Goal: Task Accomplishment & Management: Manage account settings

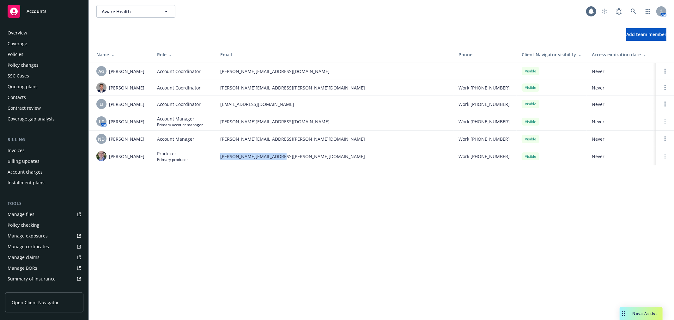
scroll to position [113, 0]
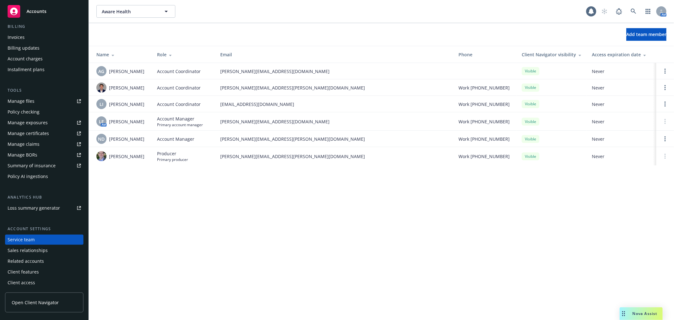
click at [246, 265] on div "Aware Health Aware Health 1 AM Add team member Name Role Email Phone Client Nav…" at bounding box center [382, 160] width 586 height 320
drag, startPoint x: 652, startPoint y: 318, endPoint x: 657, endPoint y: 288, distance: 30.1
click at [652, 318] on div "Nova Assist" at bounding box center [641, 313] width 43 height 13
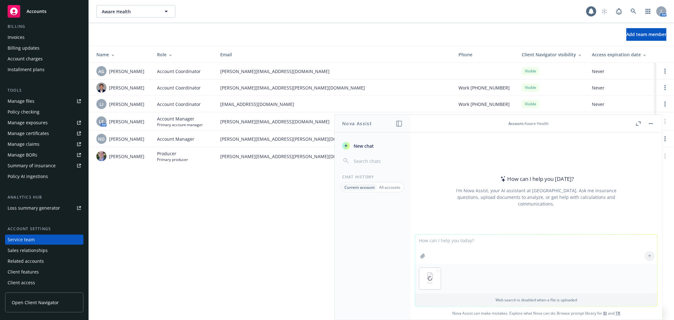
click at [652, 122] on button "button" at bounding box center [652, 124] width 8 height 8
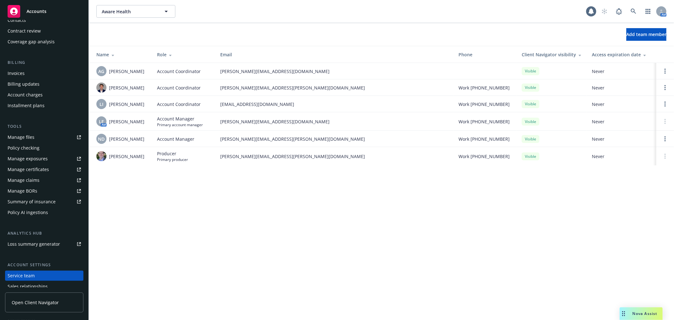
scroll to position [43, 0]
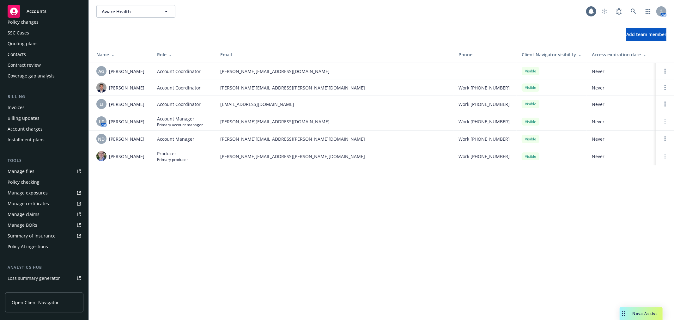
click at [36, 39] on div "Quoting plans" at bounding box center [23, 44] width 30 height 10
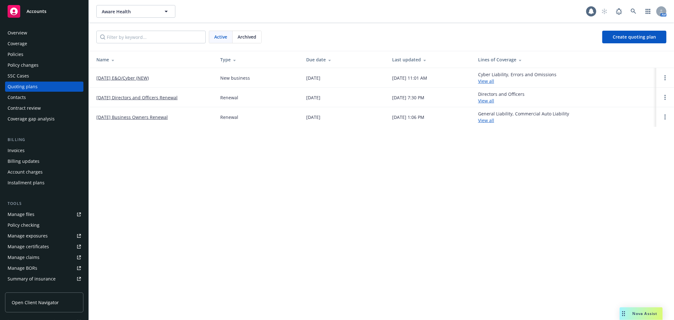
click at [134, 118] on link "10/04/25 Business Owners Renewal" at bounding box center [131, 117] width 71 height 7
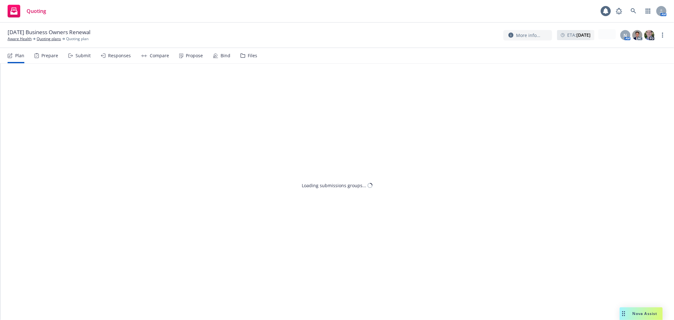
click at [243, 52] on div "Files" at bounding box center [249, 55] width 17 height 15
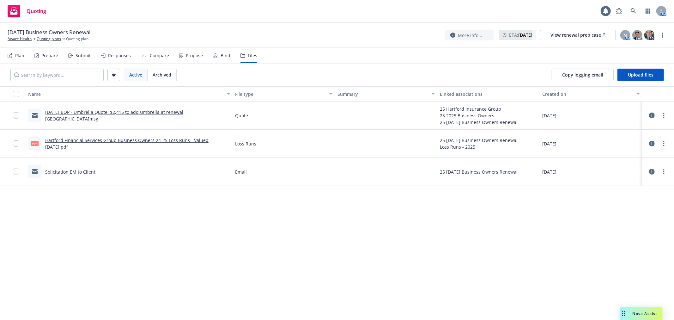
click at [110, 116] on link "10/4/2025 BOP - Umbrella Quote: $2,415 to add Umbrella at renewal Hartford.msg" at bounding box center [114, 115] width 138 height 13
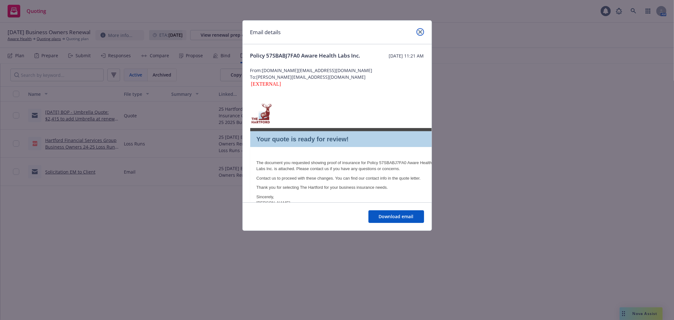
click at [421, 34] on link "close" at bounding box center [421, 32] width 8 height 8
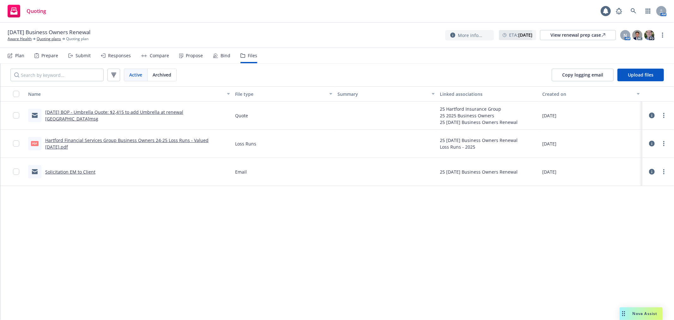
click at [647, 312] on span "Nova Assist" at bounding box center [645, 313] width 25 height 5
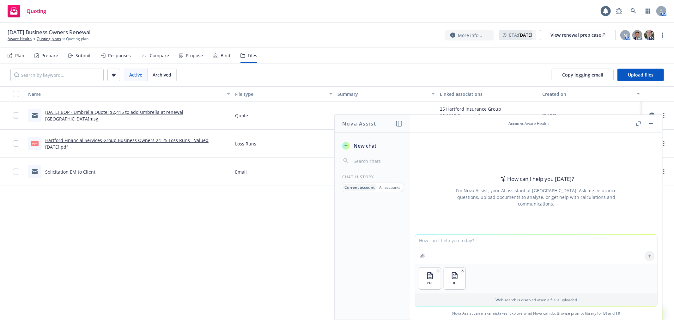
click at [653, 121] on button "button" at bounding box center [652, 124] width 8 height 8
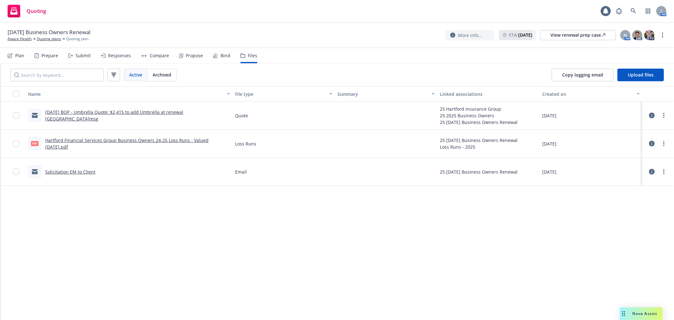
click at [51, 42] on div "10/04/25 Business Owners Renewal Aware Health Quoting plans Quoting plan More i…" at bounding box center [337, 35] width 674 height 25
click at [52, 40] on link "Quoting plans" at bounding box center [49, 39] width 24 height 6
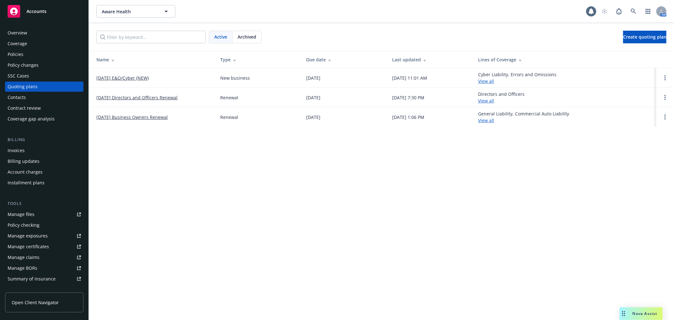
click at [129, 81] on td "[DATE] E&O/Cyber (NEW)" at bounding box center [152, 78] width 126 height 20
click at [133, 78] on link "[DATE] E&O/Cyber (NEW)" at bounding box center [122, 78] width 52 height 7
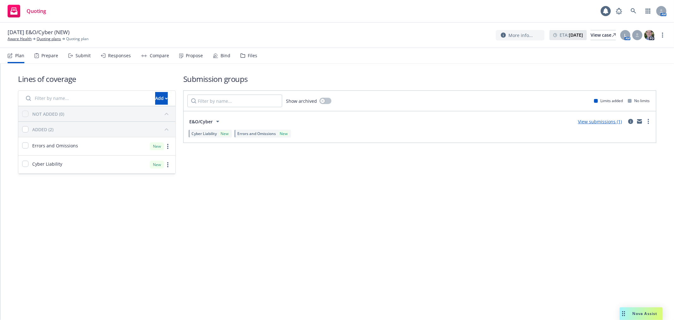
click at [242, 58] on div "Files" at bounding box center [249, 55] width 17 height 15
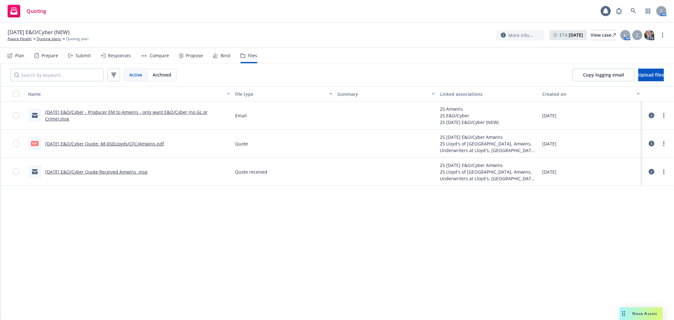
click at [100, 142] on link "[DATE] E&O/Cyber Quote: $8,650Lloyds/CFC/Amwins.pdf" at bounding box center [104, 144] width 119 height 6
click at [630, 313] on div "Nova Assist" at bounding box center [645, 313] width 35 height 5
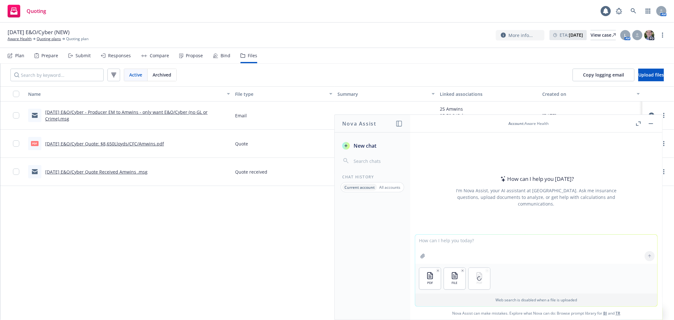
click at [432, 242] on textarea at bounding box center [536, 249] width 242 height 29
type textarea "Look at the quotes, use the excel proposal document to create a coverage compar…"
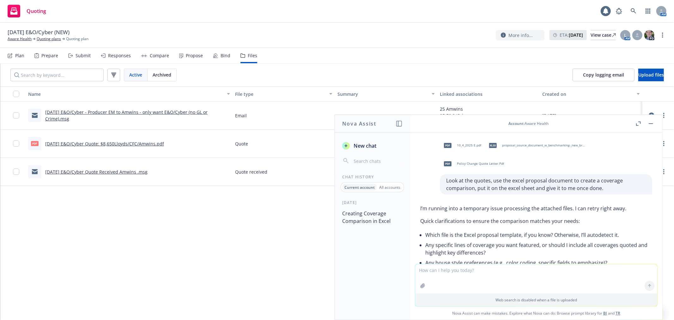
click at [482, 273] on p "Once the processing issue clears, I will:" at bounding box center [537, 277] width 232 height 8
click at [474, 271] on textarea at bounding box center [536, 278] width 242 height 29
type textarea "the one listed proposal source is the excel - match the coverage from the excel…"
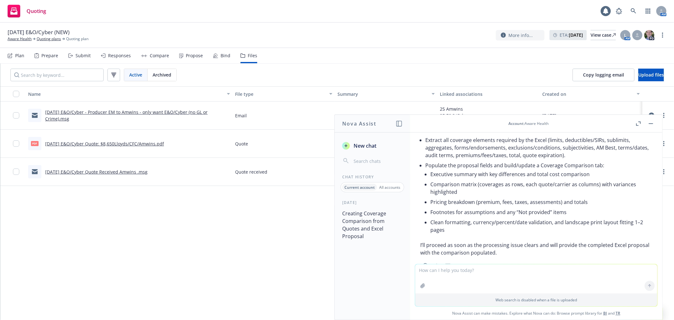
scroll to position [397, 0]
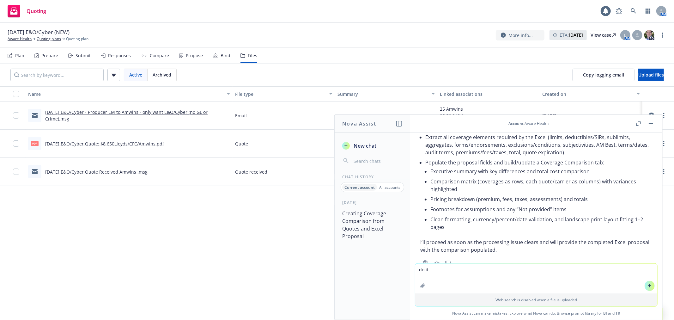
type textarea "do it"
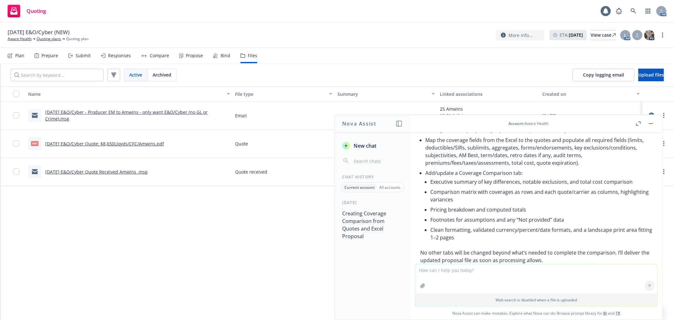
scroll to position [622, 0]
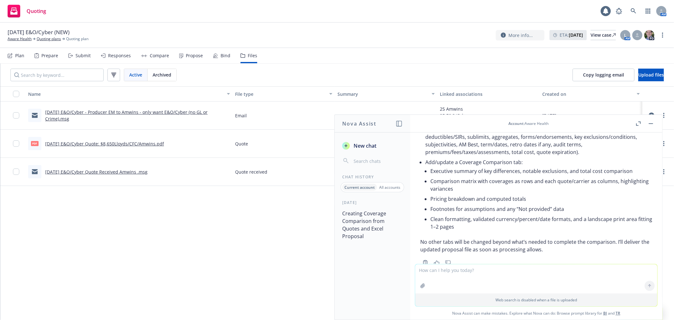
click at [650, 123] on icon "button" at bounding box center [651, 123] width 4 height 1
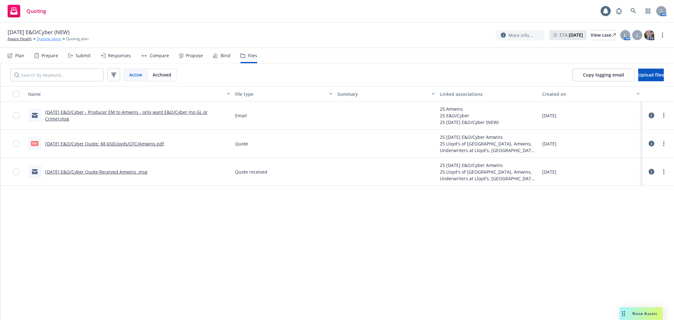
click at [45, 39] on link "Quoting plans" at bounding box center [49, 39] width 24 height 6
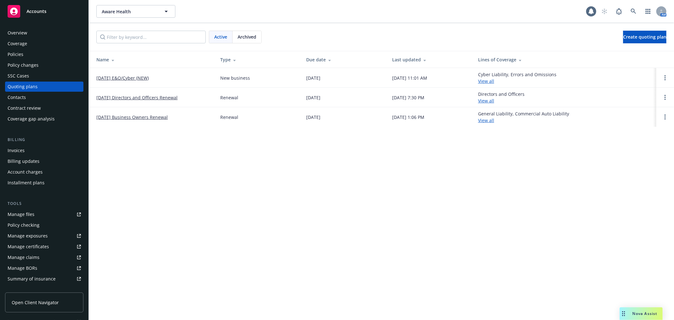
click at [28, 56] on div "Policies" at bounding box center [44, 54] width 73 height 10
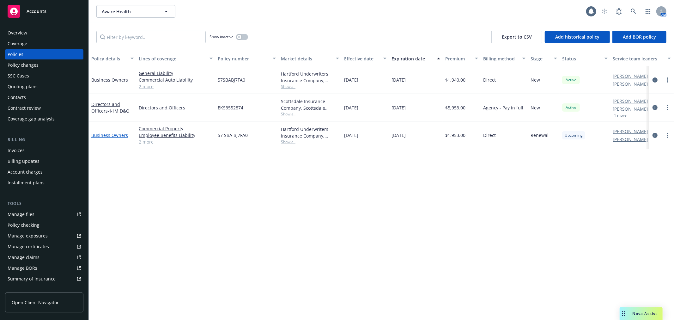
click at [108, 138] on link "Business Owners" at bounding box center [109, 135] width 37 height 6
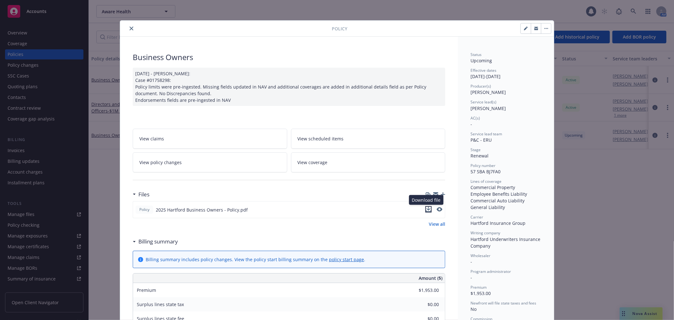
click at [426, 210] on icon "download file" at bounding box center [428, 209] width 5 height 5
click at [130, 27] on icon "close" at bounding box center [132, 29] width 4 height 4
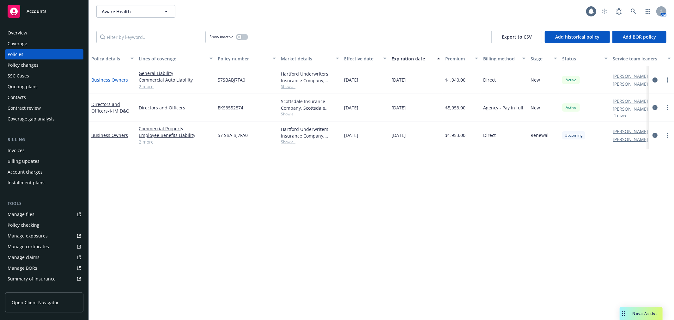
click at [105, 81] on link "Business Owners" at bounding box center [109, 80] width 37 height 6
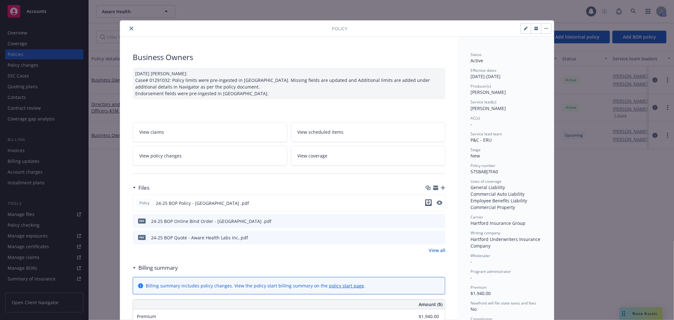
click at [427, 205] on icon "download file" at bounding box center [428, 202] width 5 height 5
click at [131, 26] on button "close" at bounding box center [132, 29] width 8 height 8
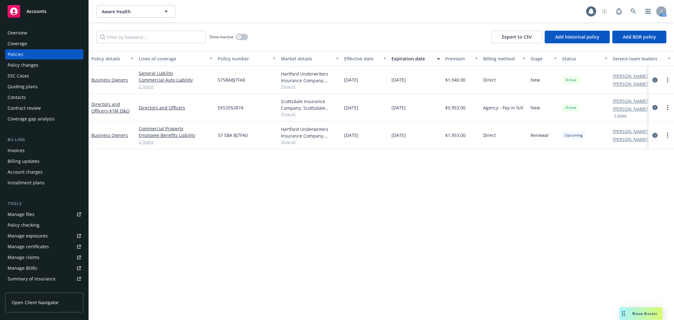
click at [646, 314] on span "Nova Assist" at bounding box center [645, 313] width 25 height 5
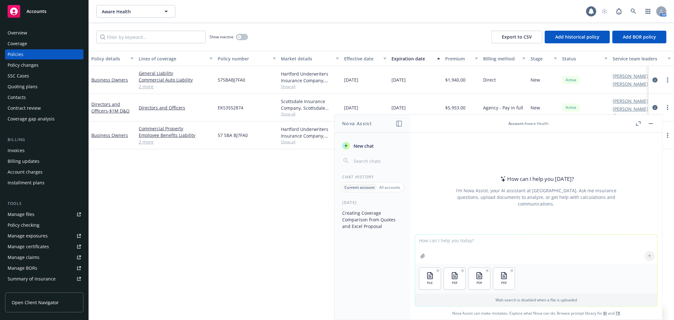
click at [479, 239] on textarea at bounding box center [536, 249] width 242 height 29
type textarea "U"
type textarea "Update the excel sheet for the commerical package / business owners policy. use…"
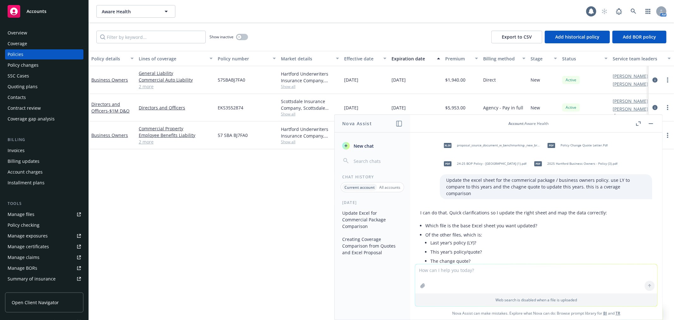
click at [465, 272] on textarea at bounding box center [536, 278] width 242 height 29
type textarea "last years is 24-25 bop , this years is 2025 hartford, policy change is listed …"
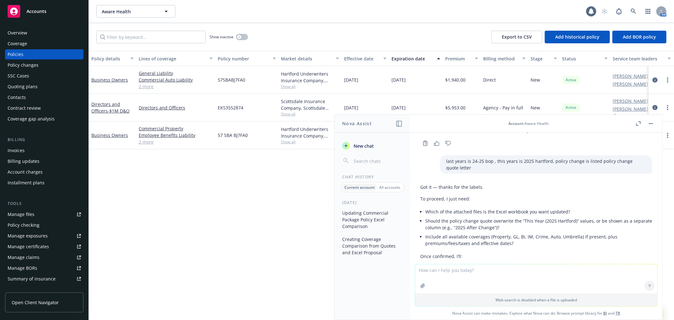
scroll to position [247, 0]
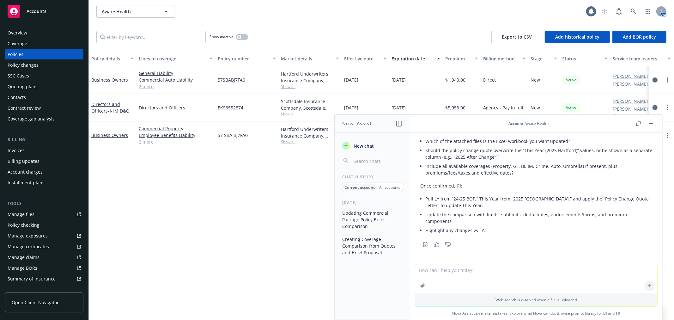
click at [465, 256] on div at bounding box center [536, 260] width 242 height 8
click at [463, 271] on textarea at bounding box center [536, 278] width 242 height 29
click at [563, 272] on textarea "do it as a coverage comparison that Newfront usually does" at bounding box center [536, 279] width 242 height 30
type textarea "do it as a coverage comparison that Newfront usually does -"
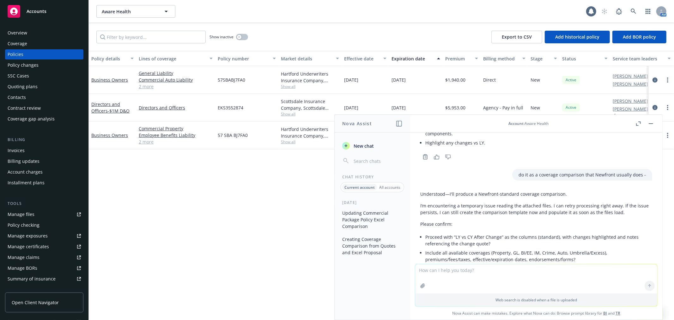
scroll to position [405, 0]
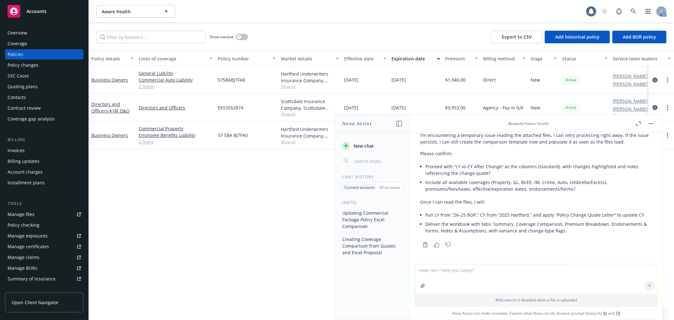
drag, startPoint x: 648, startPoint y: 121, endPoint x: 479, endPoint y: 169, distance: 176.2
click at [648, 121] on button "button" at bounding box center [652, 124] width 8 height 8
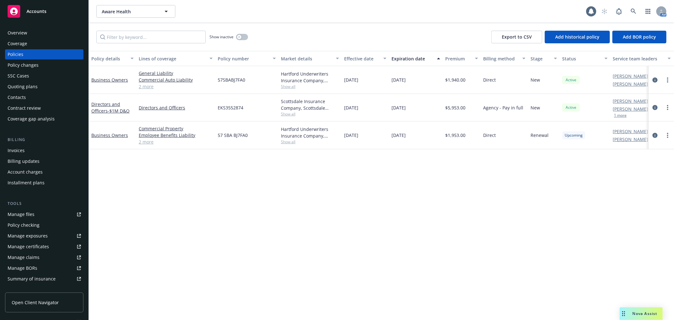
click at [152, 140] on link "2 more" at bounding box center [176, 141] width 74 height 7
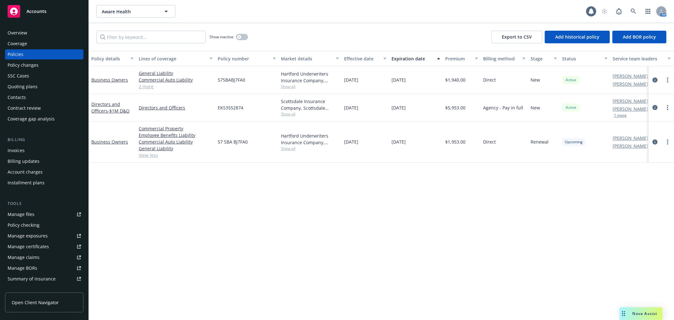
click at [335, 277] on div "Policy details Lines of coverage Policy number Market details Effective date Ex…" at bounding box center [382, 185] width 586 height 269
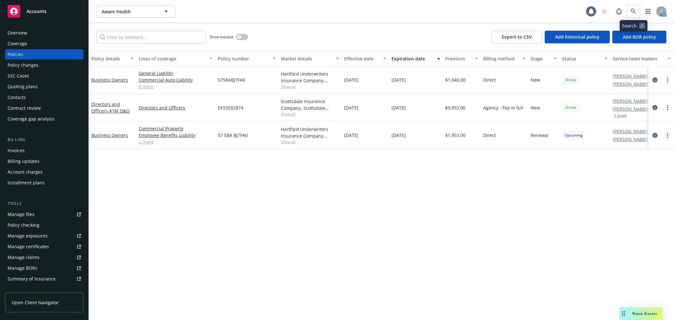
click at [638, 5] on span at bounding box center [634, 11] width 13 height 13
click at [634, 4] on div "Aware Health Aware Health 1 AM" at bounding box center [382, 11] width 586 height 23
click at [636, 9] on icon at bounding box center [634, 12] width 6 height 6
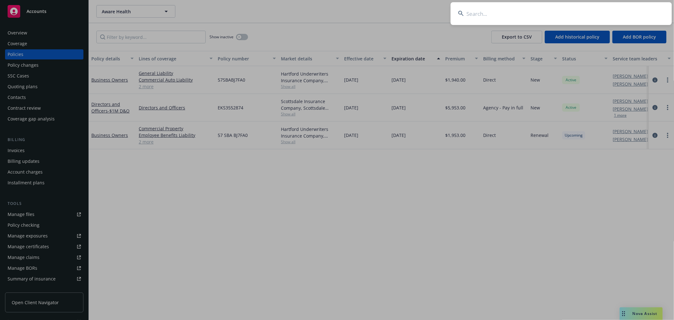
click at [497, 15] on input at bounding box center [561, 13] width 221 height 23
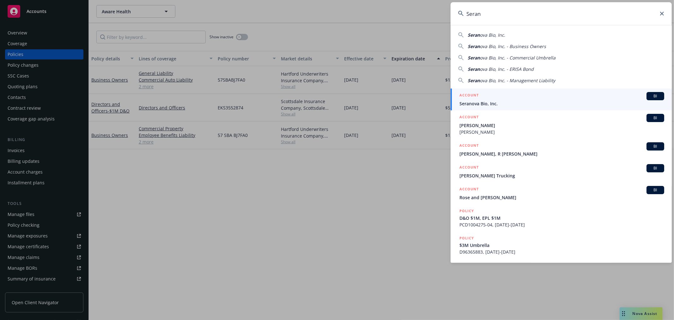
type input "Seran"
click at [495, 96] on div "ACCOUNT BI" at bounding box center [562, 96] width 205 height 8
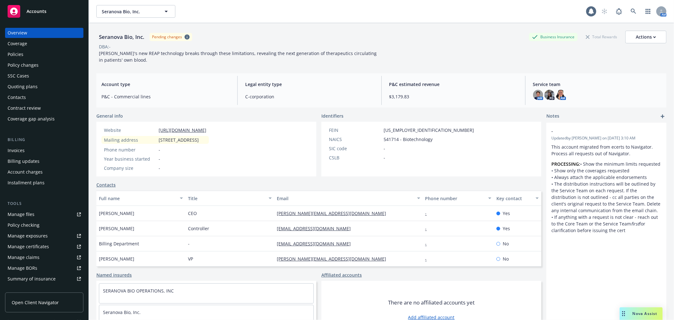
click at [23, 50] on div "Policies" at bounding box center [44, 54] width 73 height 10
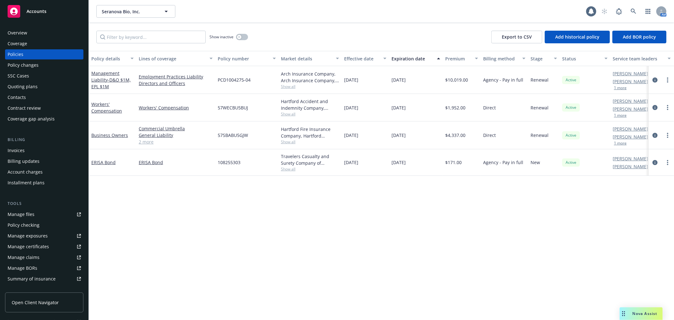
click at [38, 64] on div "Policy changes" at bounding box center [44, 65] width 73 height 10
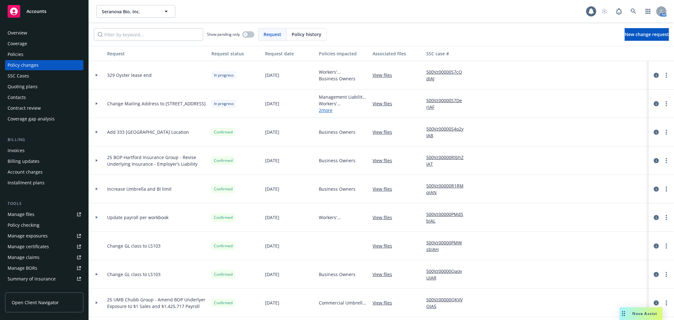
click at [93, 105] on div at bounding box center [97, 103] width 16 height 28
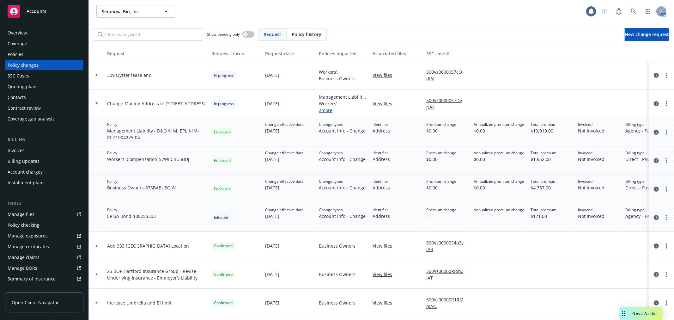
click at [93, 105] on div at bounding box center [97, 103] width 16 height 28
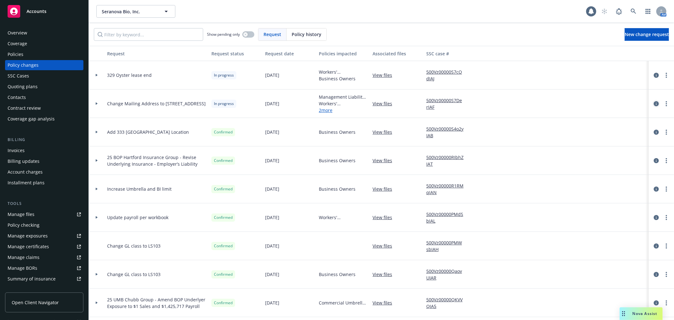
click at [654, 102] on icon "circleInformation" at bounding box center [656, 103] width 5 height 5
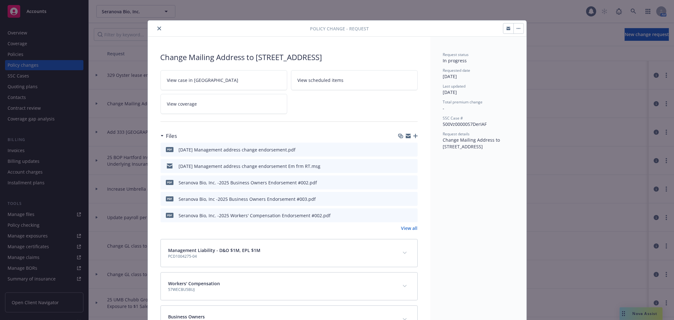
click at [516, 32] on button "button" at bounding box center [519, 28] width 10 height 10
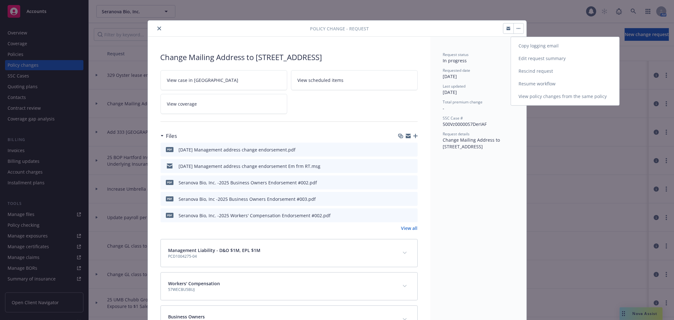
click at [542, 88] on link "Resume workflow" at bounding box center [565, 83] width 108 height 13
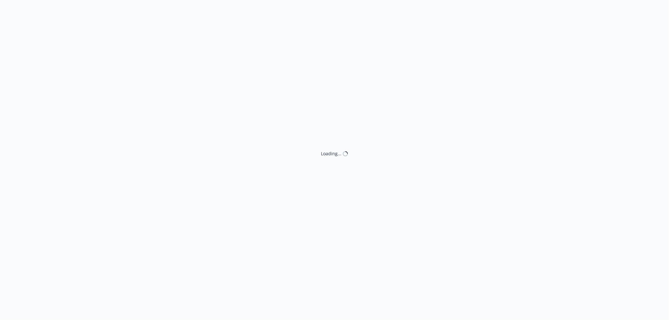
select select "ACCEPTED"
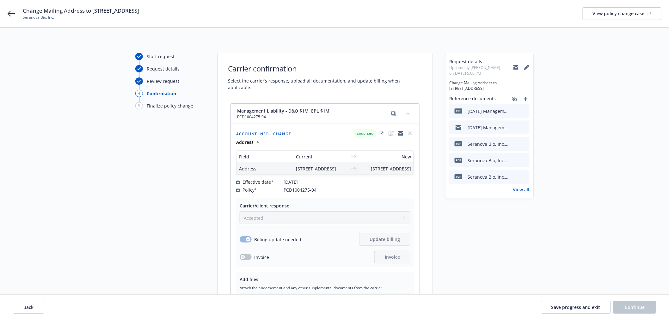
click at [524, 127] on div "[DATE] Management address change endorsement Em frm RT.msg" at bounding box center [489, 127] width 80 height 14
click at [524, 125] on icon "preview file" at bounding box center [524, 127] width 6 height 4
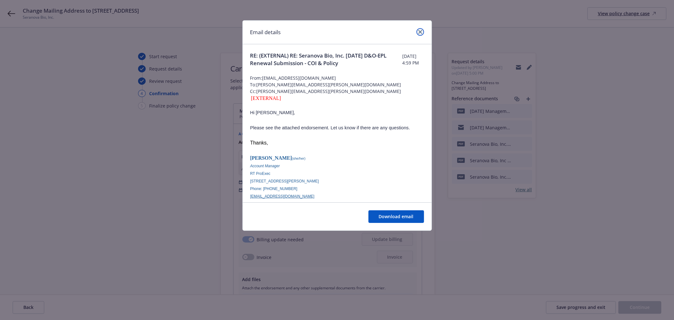
click at [421, 32] on icon "close" at bounding box center [421, 32] width 4 height 4
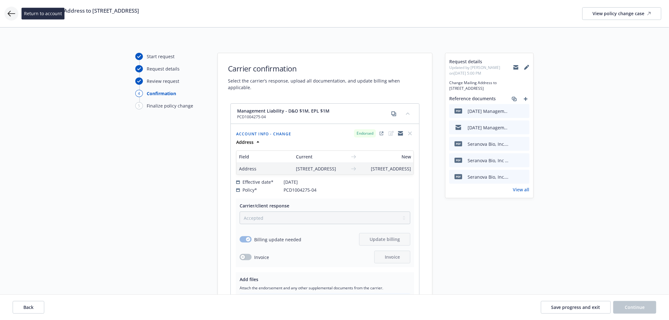
click at [13, 11] on icon at bounding box center [12, 14] width 8 height 8
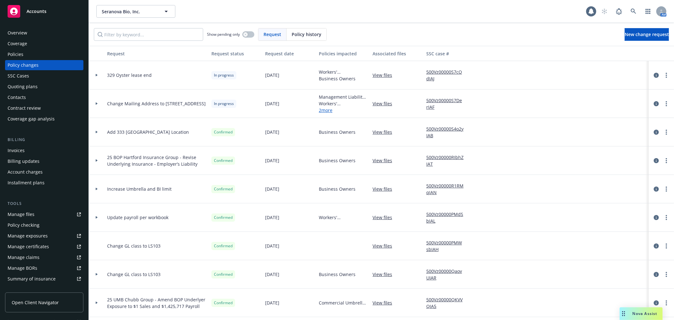
click at [96, 104] on icon at bounding box center [97, 103] width 2 height 3
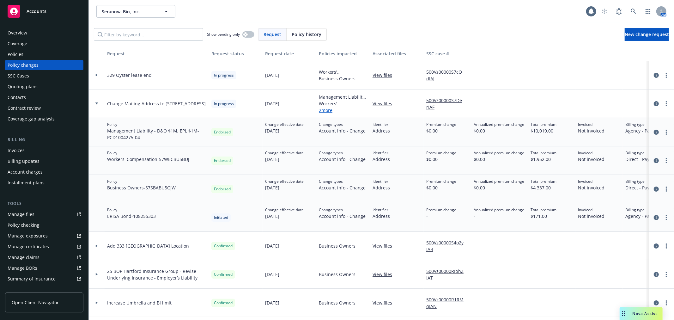
click at [35, 34] on div "Overview" at bounding box center [44, 33] width 73 height 10
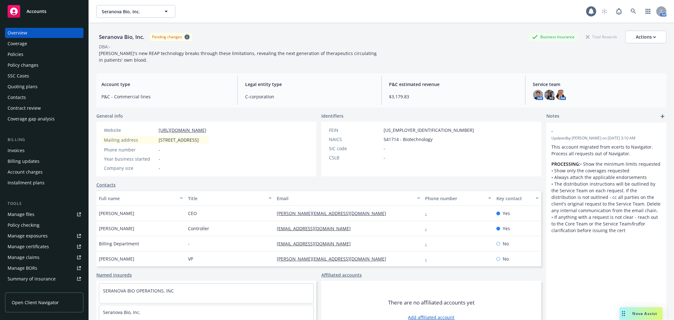
click at [21, 52] on div "Policies" at bounding box center [16, 54] width 16 height 10
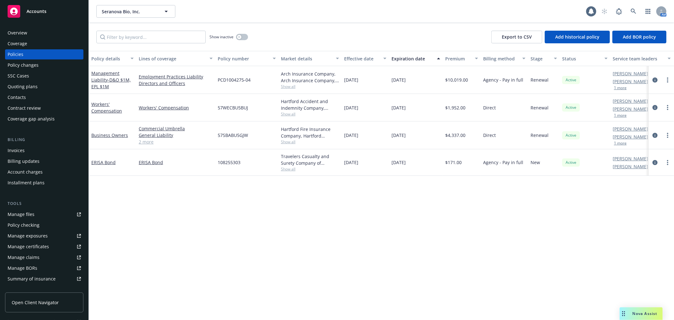
click at [28, 63] on div "Policy changes" at bounding box center [23, 65] width 31 height 10
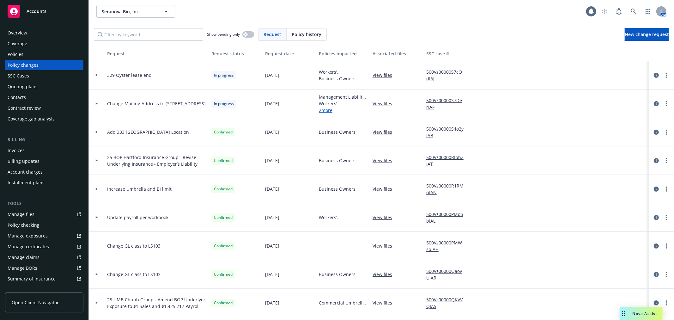
click at [95, 105] on icon at bounding box center [96, 103] width 3 height 2
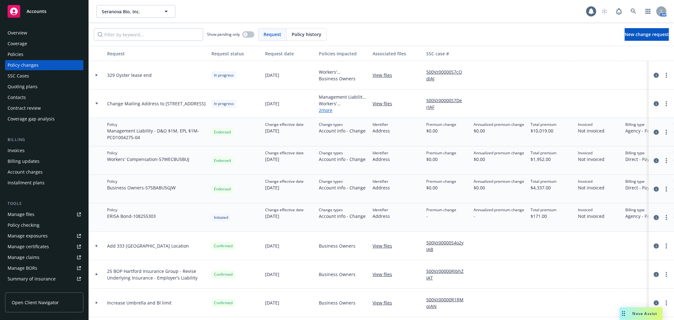
click at [95, 76] on icon at bounding box center [96, 75] width 3 height 2
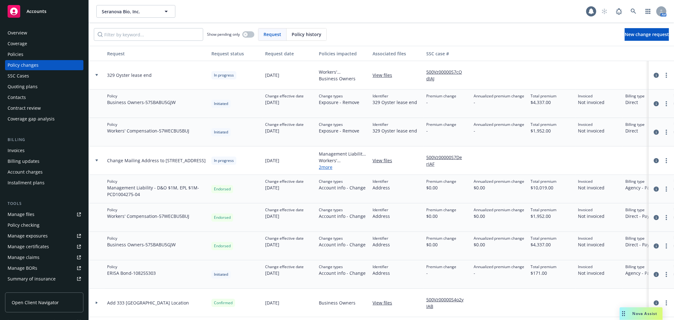
click at [96, 75] on icon at bounding box center [96, 75] width 3 height 2
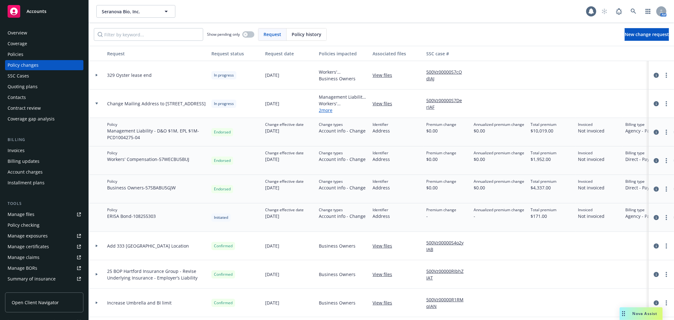
click at [34, 36] on div "Overview" at bounding box center [44, 33] width 73 height 10
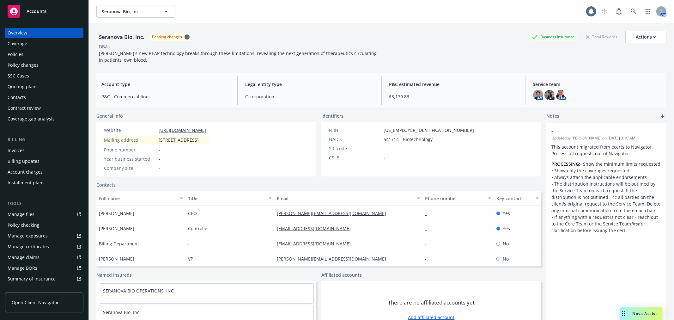
click at [31, 51] on div "Policies" at bounding box center [44, 54] width 73 height 10
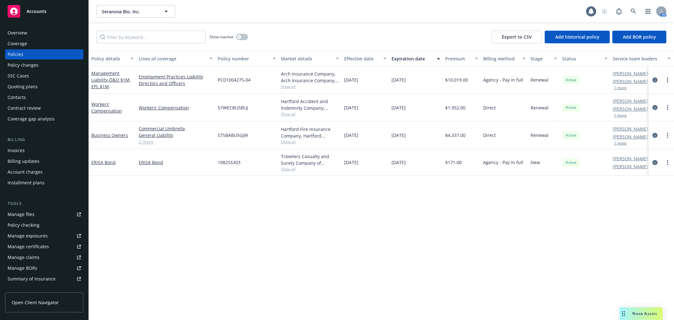
click at [49, 66] on div "Policy changes" at bounding box center [44, 65] width 73 height 10
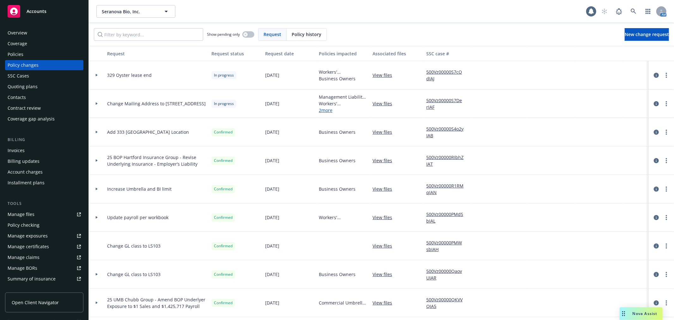
click at [97, 102] on icon at bounding box center [96, 103] width 3 height 2
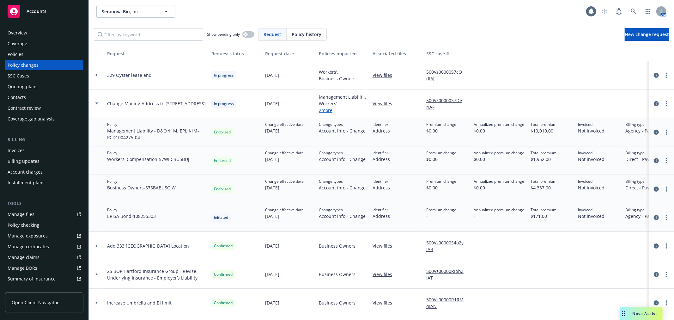
click at [384, 103] on link "View files" at bounding box center [385, 103] width 25 height 7
click at [636, 314] on span "Nova Assist" at bounding box center [645, 313] width 25 height 5
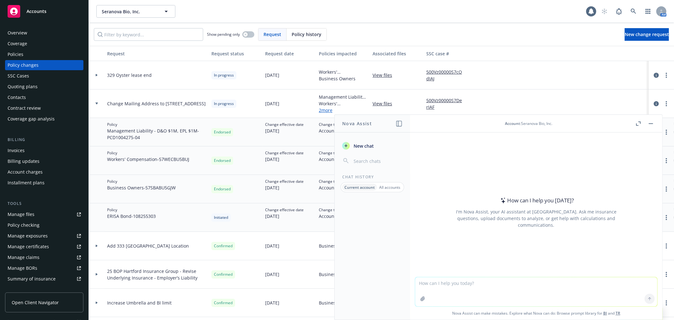
click at [654, 124] on button "button" at bounding box center [652, 124] width 8 height 8
